Goal: Task Accomplishment & Management: Manage account settings

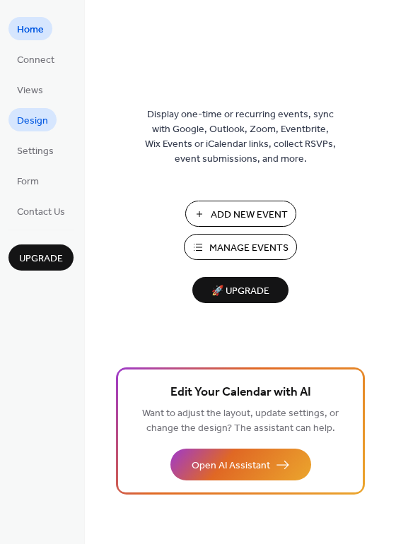
click at [40, 123] on span "Design" at bounding box center [32, 121] width 31 height 15
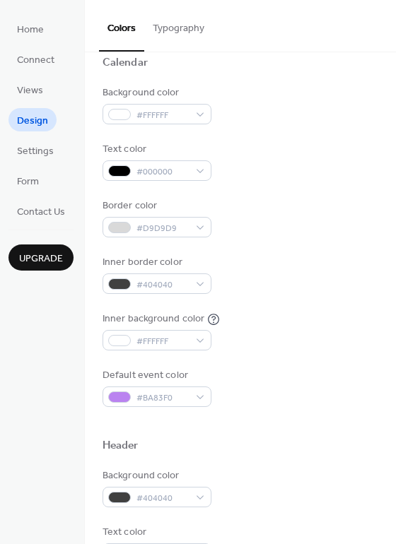
scroll to position [136, 0]
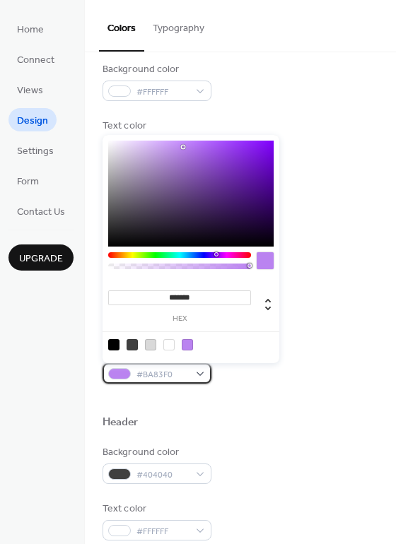
click at [175, 372] on span "#BA83F0" at bounding box center [162, 374] width 52 height 15
click at [203, 256] on div at bounding box center [179, 255] width 143 height 6
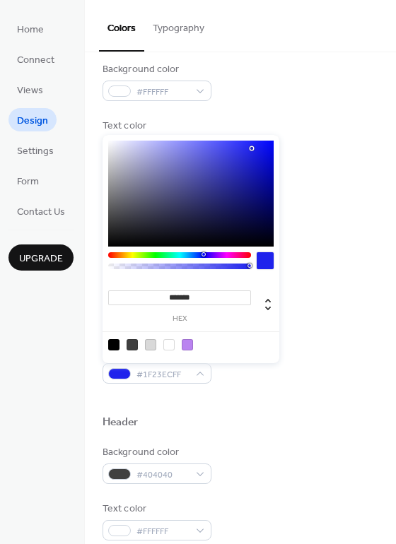
click at [251, 148] on div at bounding box center [190, 194] width 165 height 106
click at [239, 146] on div at bounding box center [190, 194] width 165 height 106
click at [266, 145] on div at bounding box center [190, 194] width 165 height 106
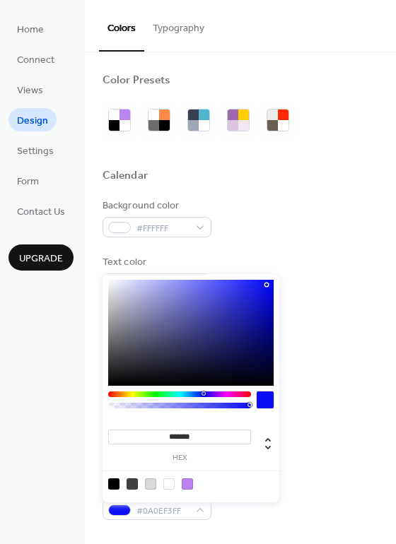
scroll to position [0, 0]
click at [267, 284] on div at bounding box center [267, 284] width 3 height 3
type input "*******"
click at [267, 284] on div at bounding box center [190, 333] width 165 height 106
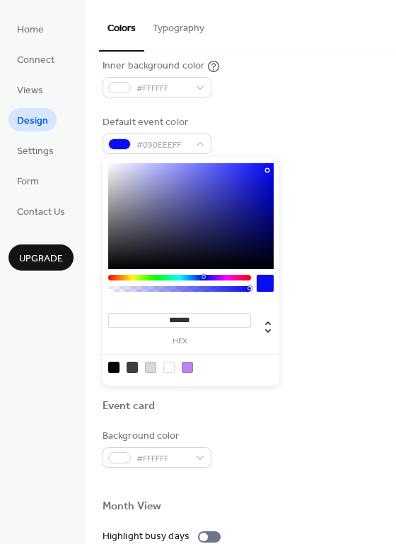
scroll to position [367, 0]
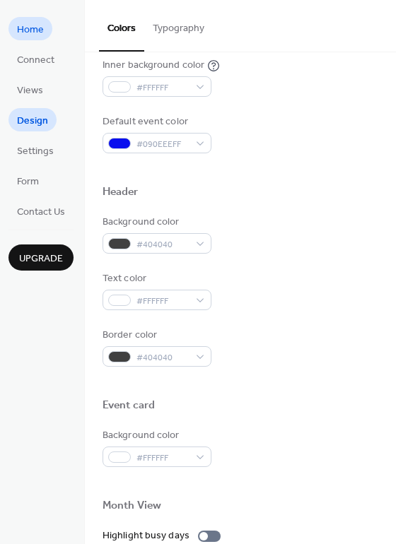
click at [36, 28] on span "Home" at bounding box center [30, 30] width 27 height 15
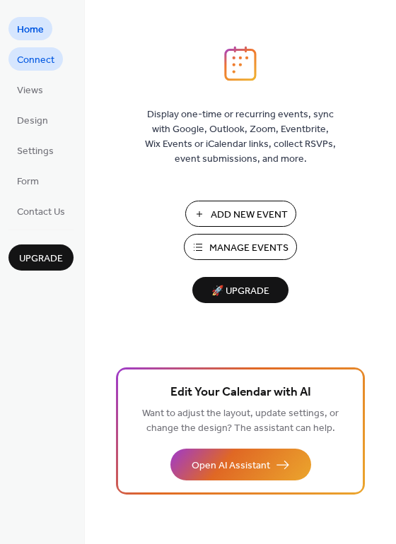
click at [38, 64] on span "Connect" at bounding box center [35, 60] width 37 height 15
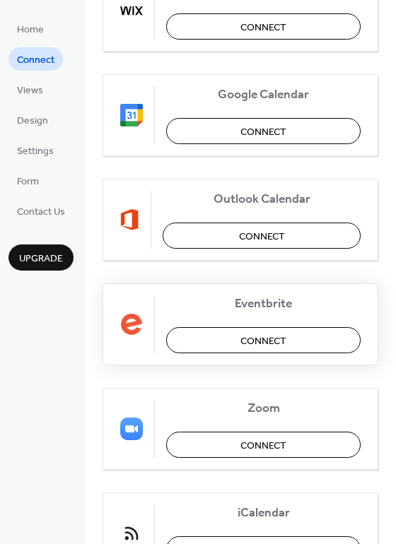
scroll to position [225, 0]
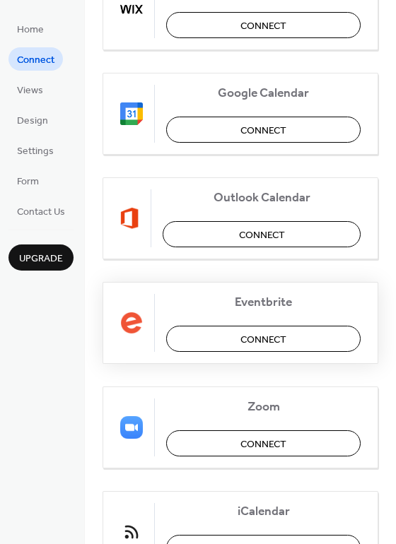
click at [250, 338] on span "Connect" at bounding box center [263, 339] width 46 height 15
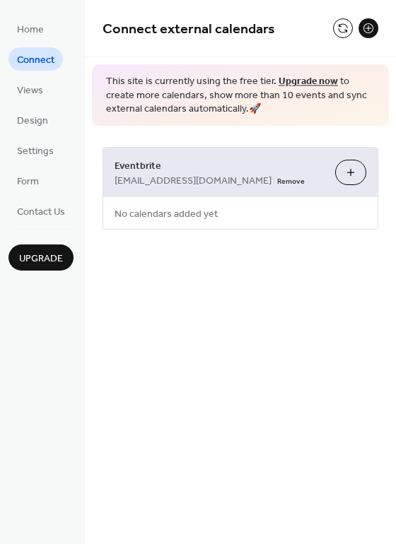
scroll to position [0, 0]
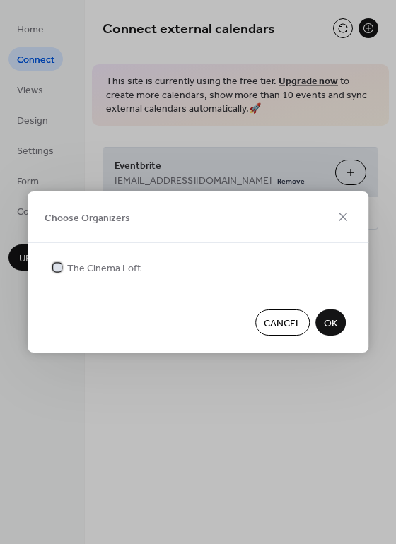
click at [54, 263] on div at bounding box center [57, 267] width 8 height 8
click at [334, 323] on span "OK" at bounding box center [329, 323] width 13 height 15
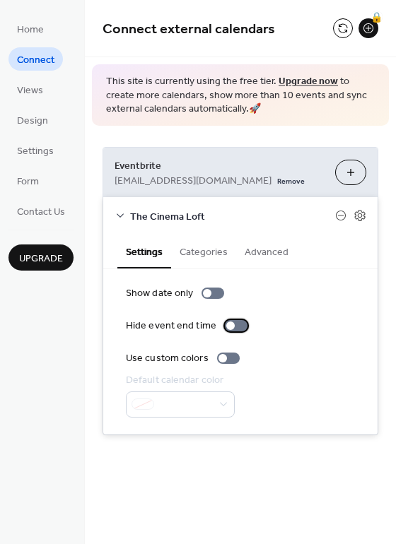
click at [230, 323] on div at bounding box center [230, 325] width 8 height 8
click at [230, 323] on div at bounding box center [236, 325] width 23 height 11
click at [35, 92] on span "Views" at bounding box center [30, 90] width 26 height 15
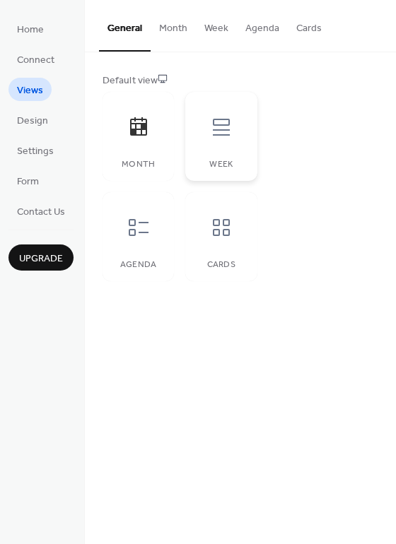
click at [230, 138] on icon at bounding box center [221, 127] width 23 height 23
click at [136, 230] on icon at bounding box center [138, 227] width 23 height 23
click at [222, 225] on icon at bounding box center [221, 227] width 17 height 17
click at [35, 119] on span "Design" at bounding box center [32, 121] width 31 height 15
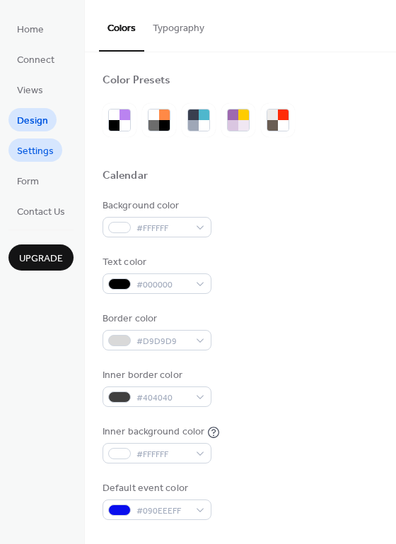
click at [39, 151] on span "Settings" at bounding box center [35, 151] width 37 height 15
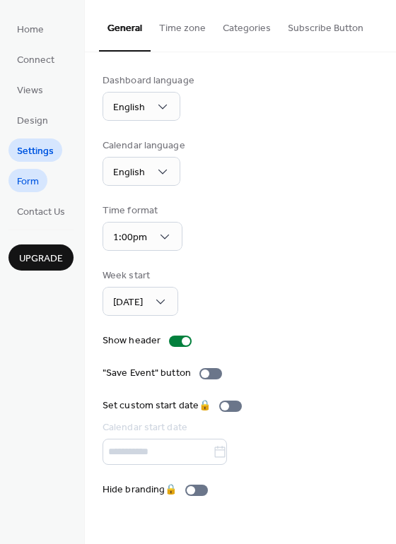
click at [33, 180] on span "Form" at bounding box center [28, 181] width 22 height 15
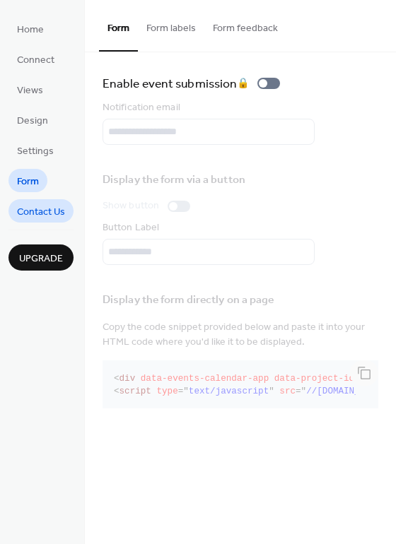
click at [44, 210] on span "Contact Us" at bounding box center [41, 212] width 48 height 15
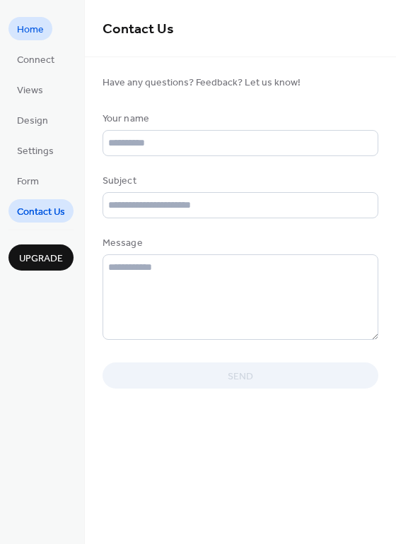
click at [43, 32] on span "Home" at bounding box center [30, 30] width 27 height 15
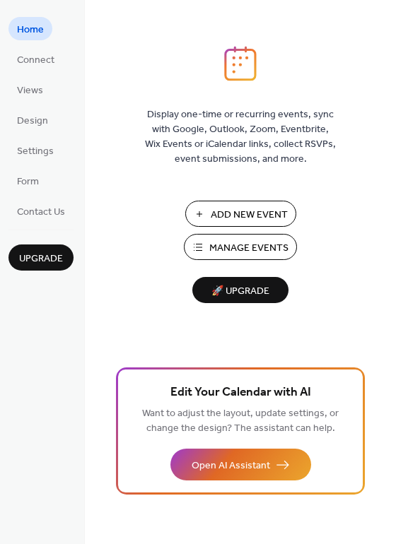
click at [249, 237] on button "Manage Events" at bounding box center [240, 247] width 113 height 26
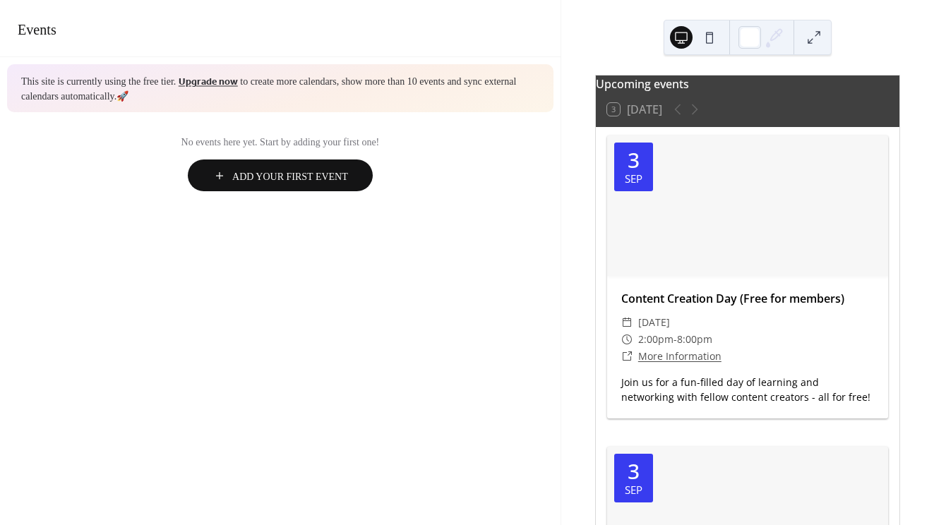
click at [708, 42] on button at bounding box center [710, 37] width 23 height 23
